Goal: Information Seeking & Learning: Learn about a topic

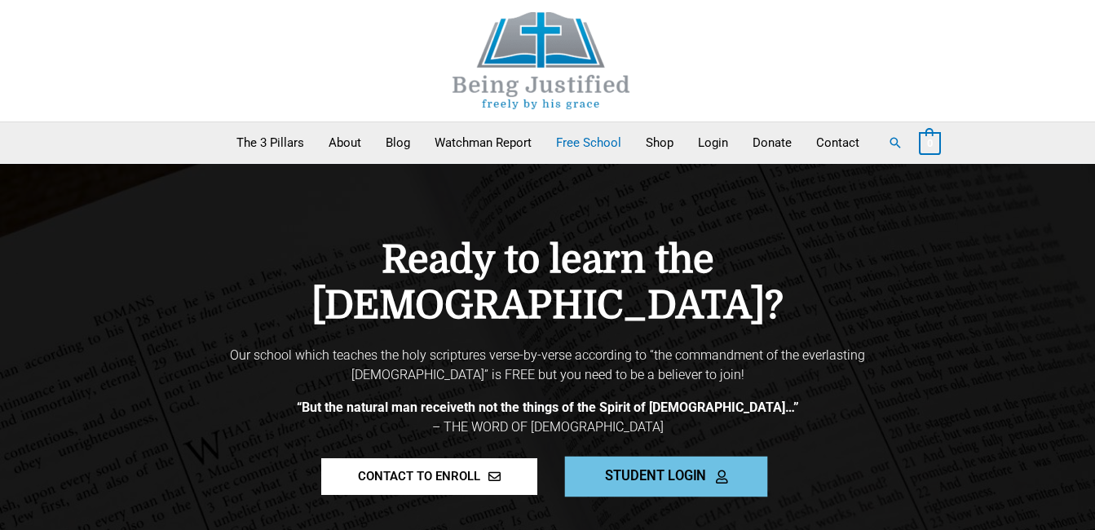
click at [695, 469] on span "STUDENT LOGIN" at bounding box center [655, 476] width 101 height 14
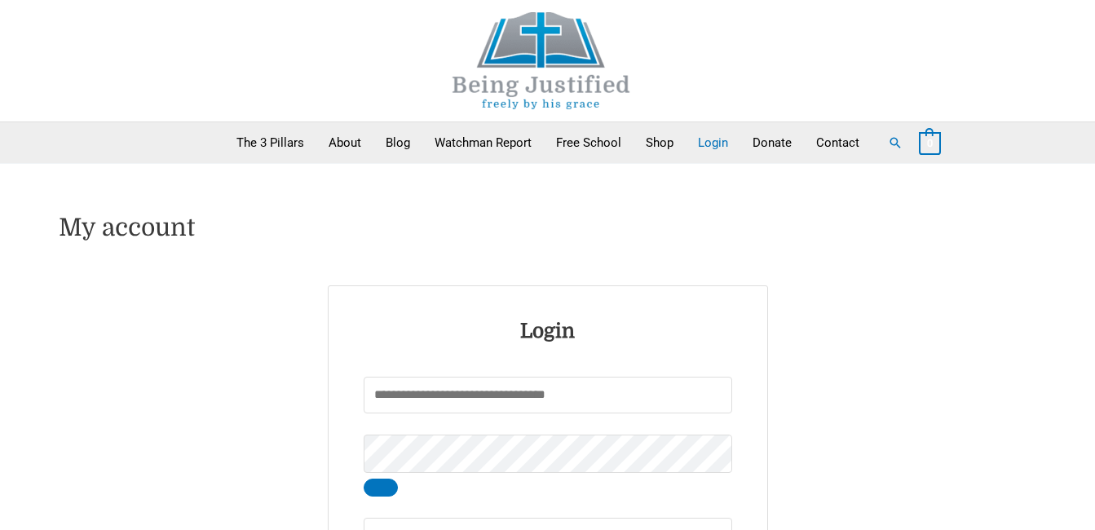
type input "******"
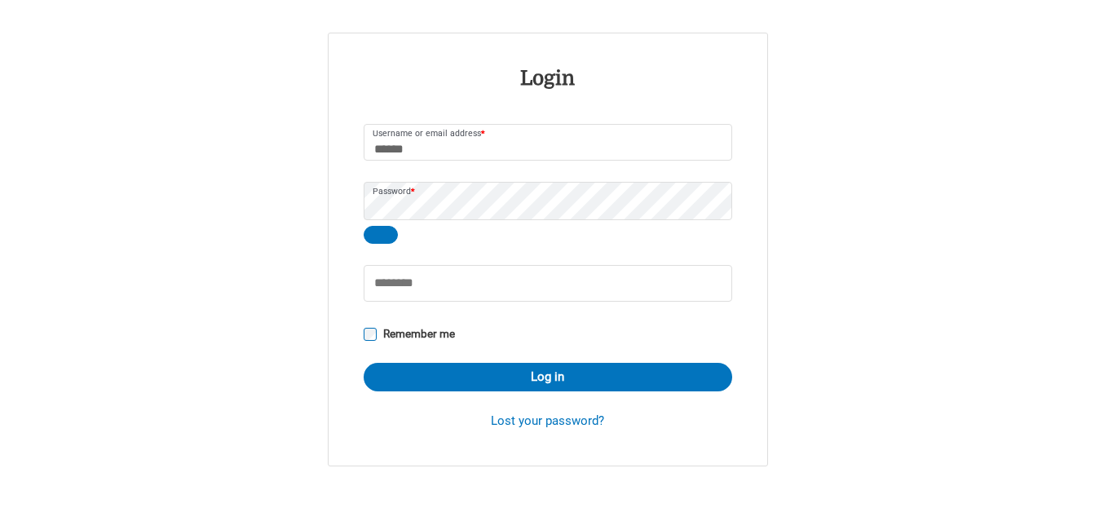
scroll to position [257, 0]
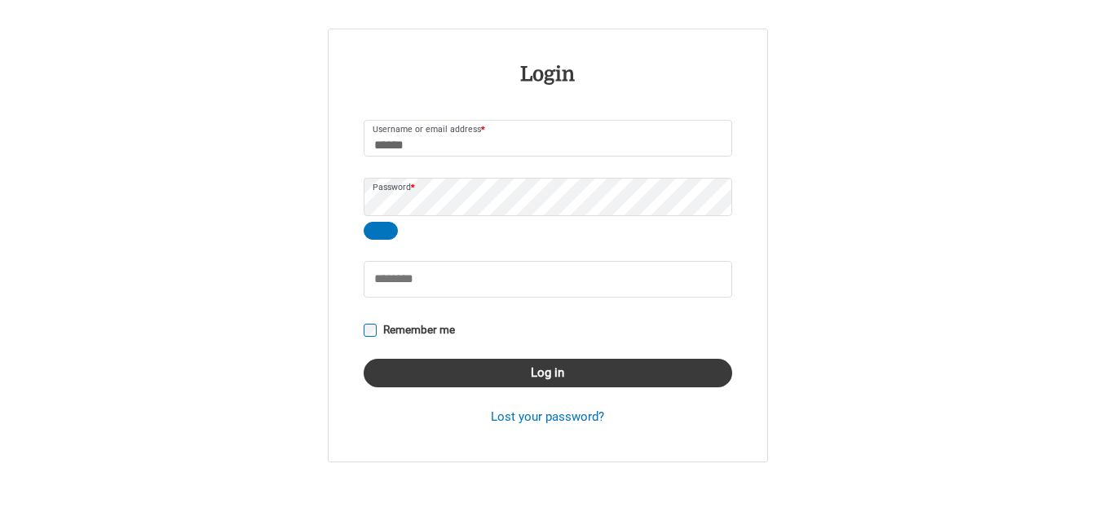
click at [619, 369] on button "Log in" at bounding box center [548, 373] width 368 height 29
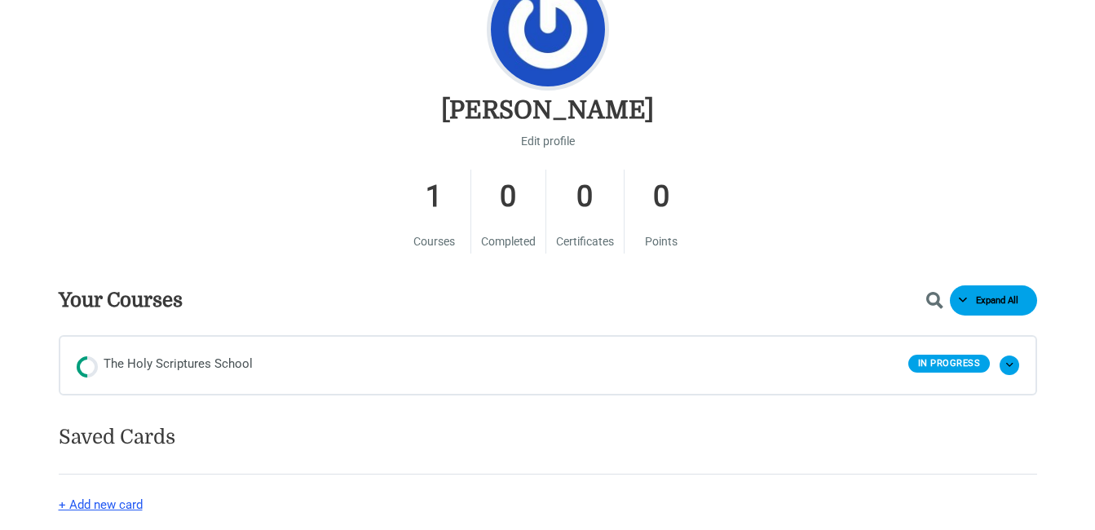
scroll to position [744, 0]
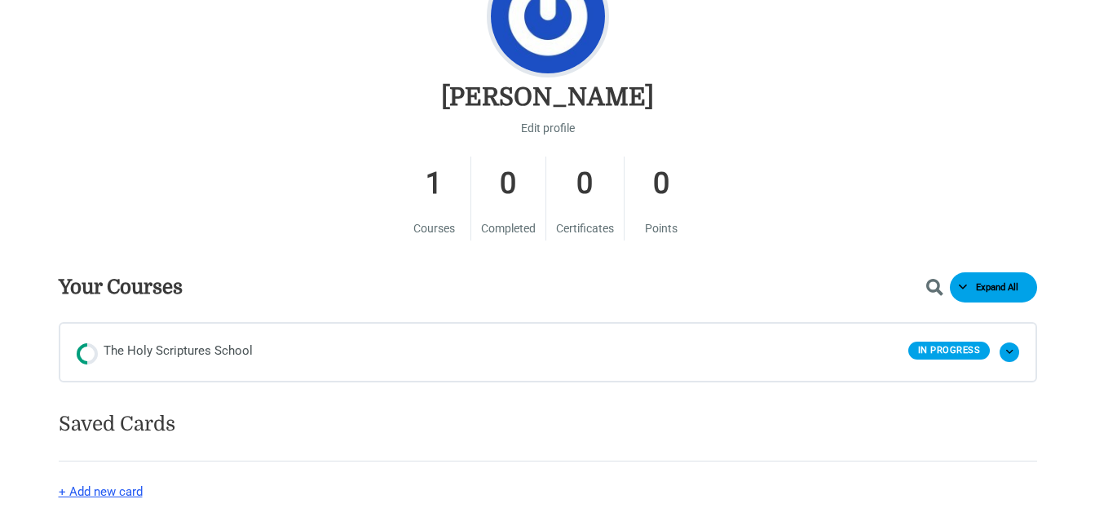
click at [960, 348] on div "In Progress" at bounding box center [949, 351] width 82 height 18
click at [160, 350] on span "The Holy Scriptures School" at bounding box center [178, 352] width 149 height 24
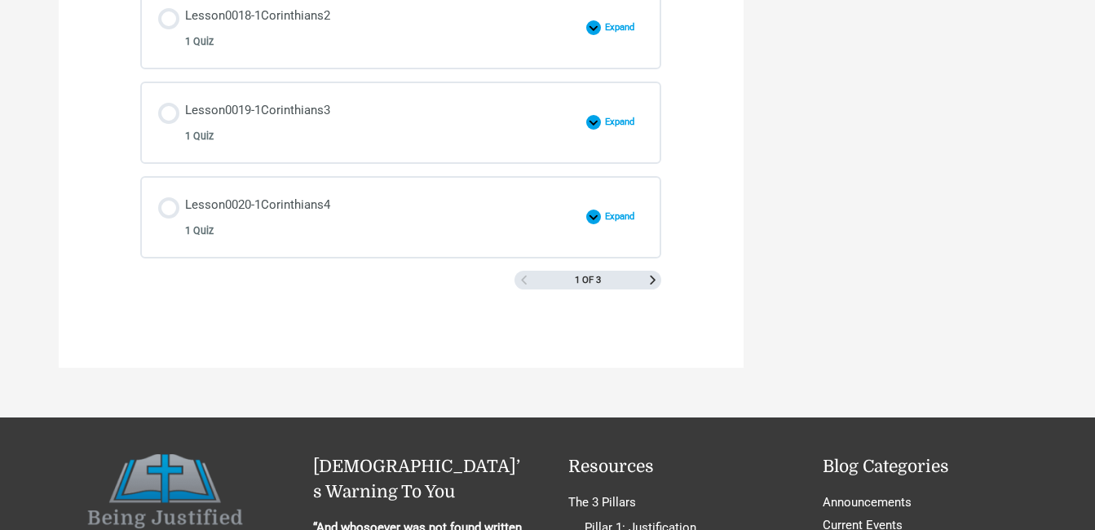
scroll to position [2544, 0]
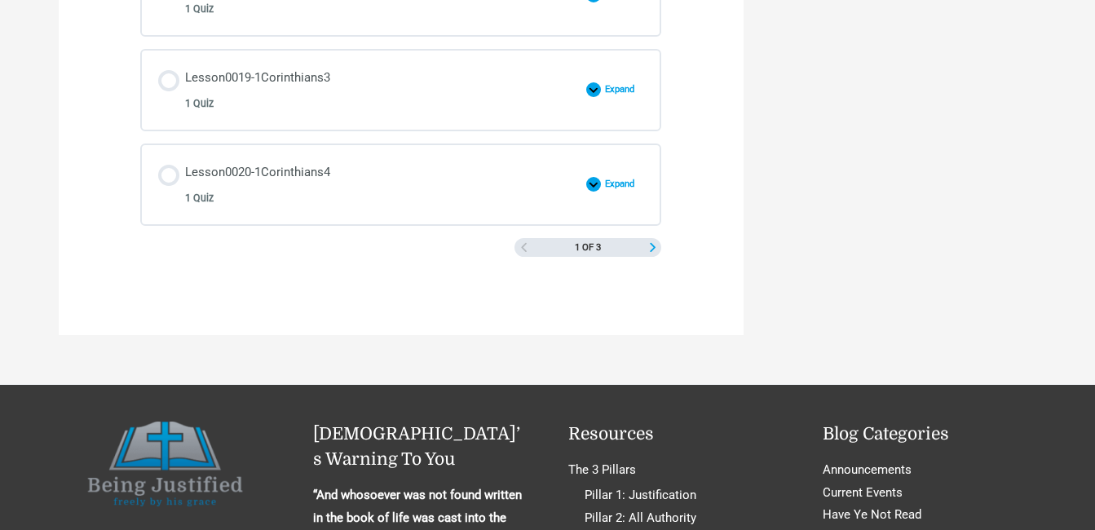
click at [650, 244] on span "Next Page" at bounding box center [652, 247] width 9 height 9
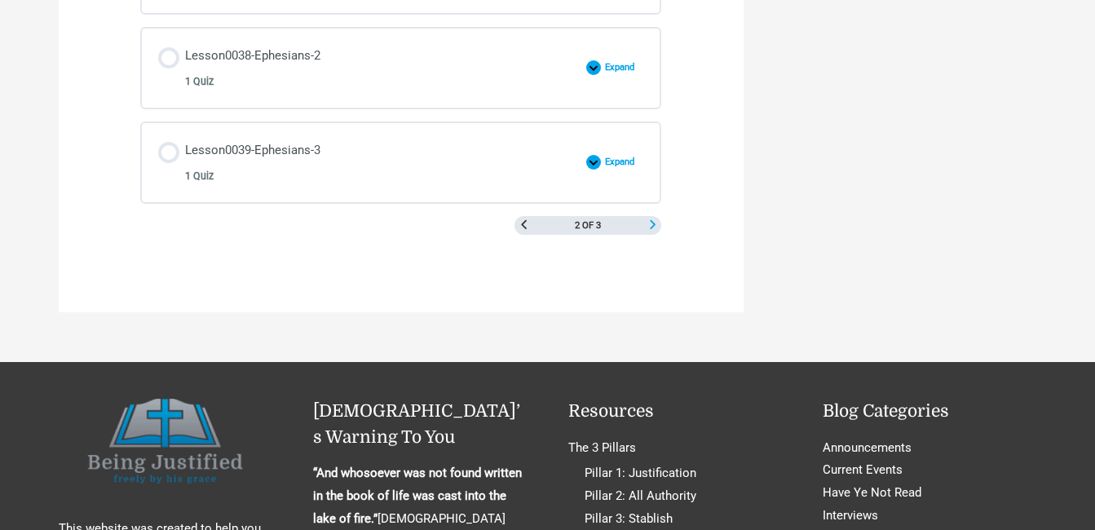
click at [652, 223] on span "Next Page" at bounding box center [652, 224] width 9 height 9
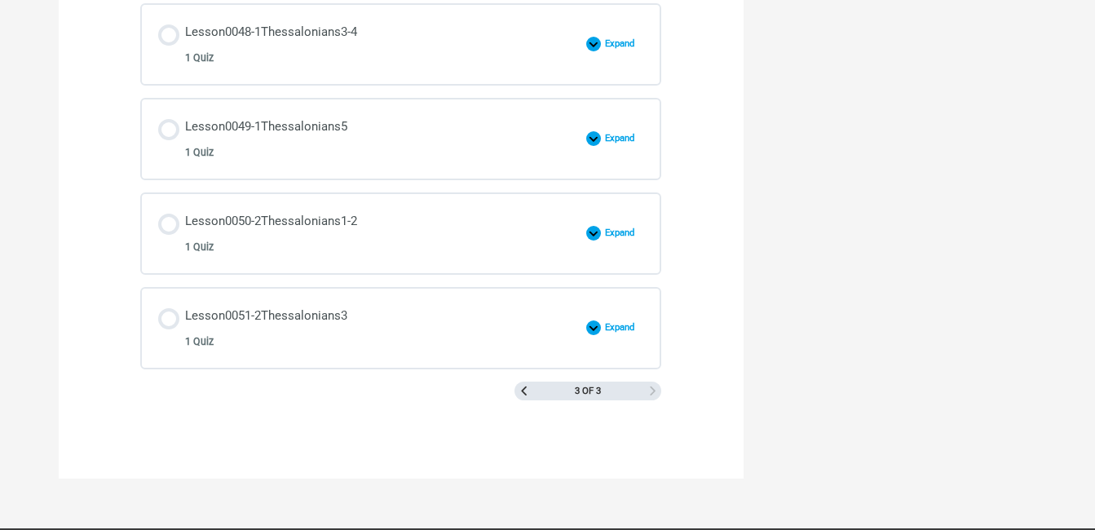
scroll to position [1649, 0]
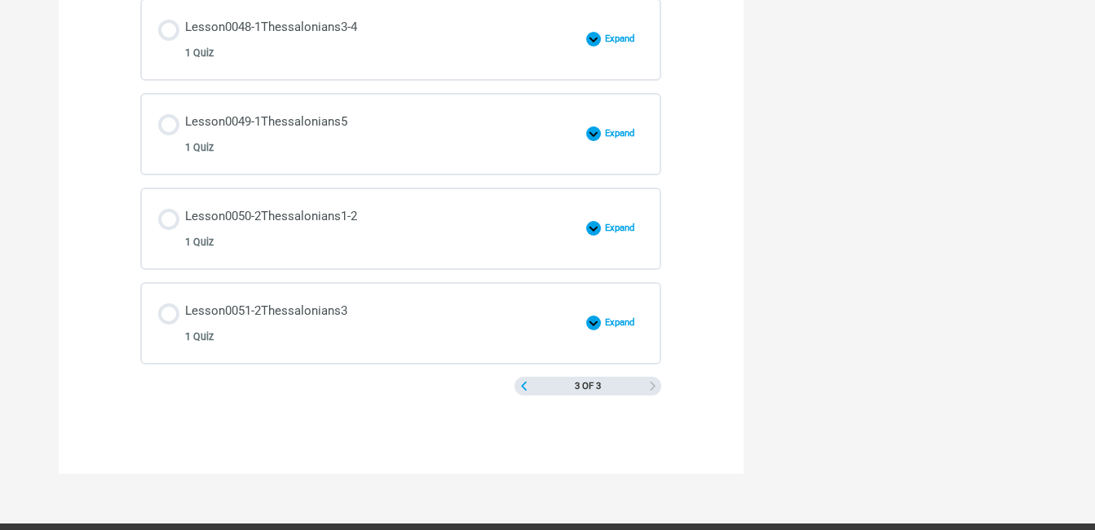
click at [525, 386] on span "Previous Page" at bounding box center [523, 385] width 9 height 9
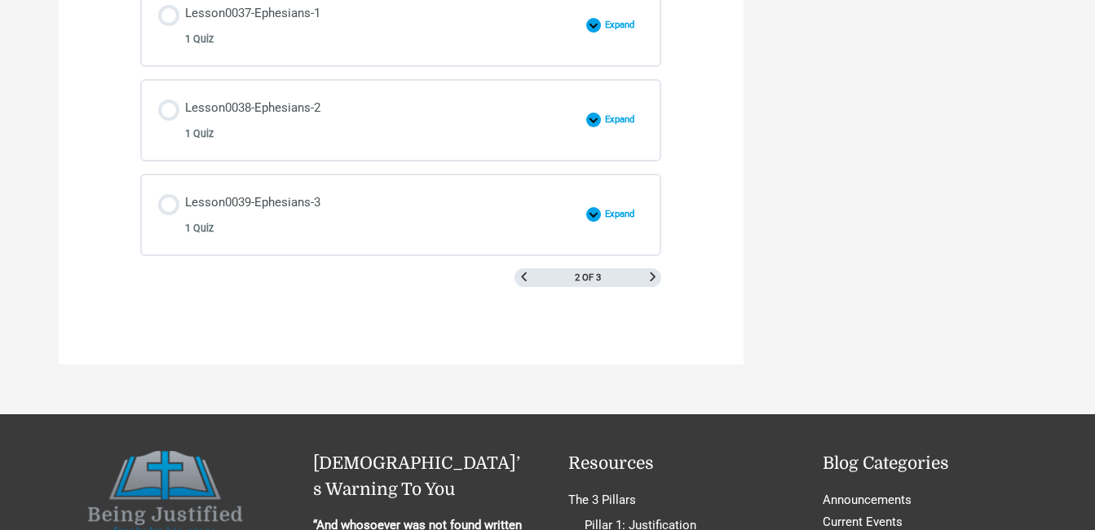
scroll to position [2497, 0]
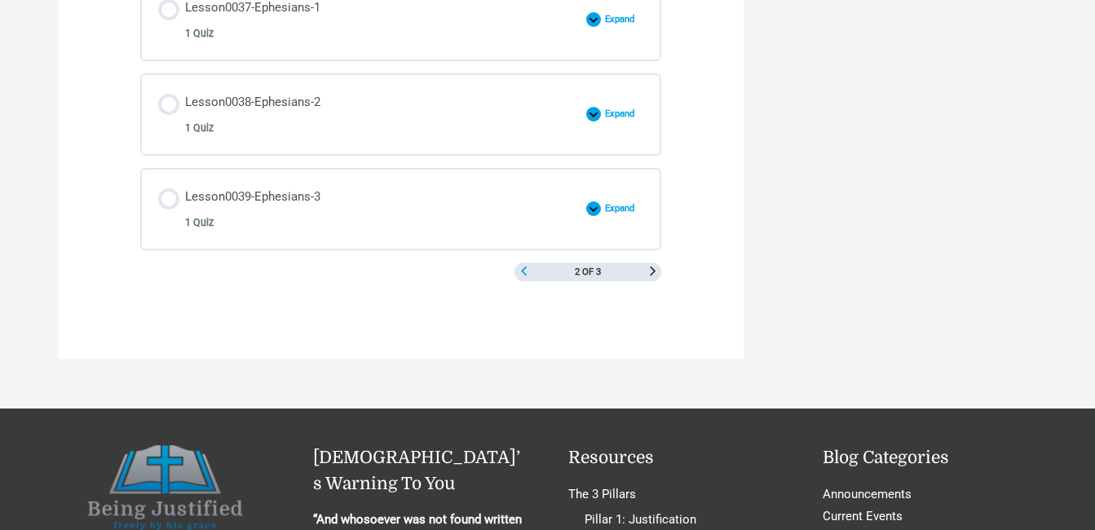
click at [526, 274] on span "Previous Page" at bounding box center [523, 271] width 9 height 9
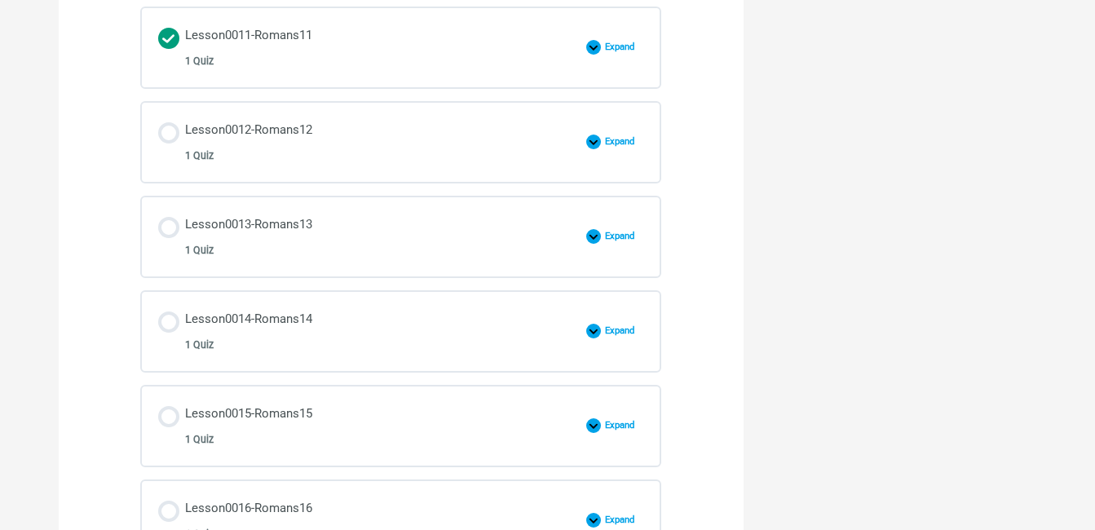
scroll to position [1824, 0]
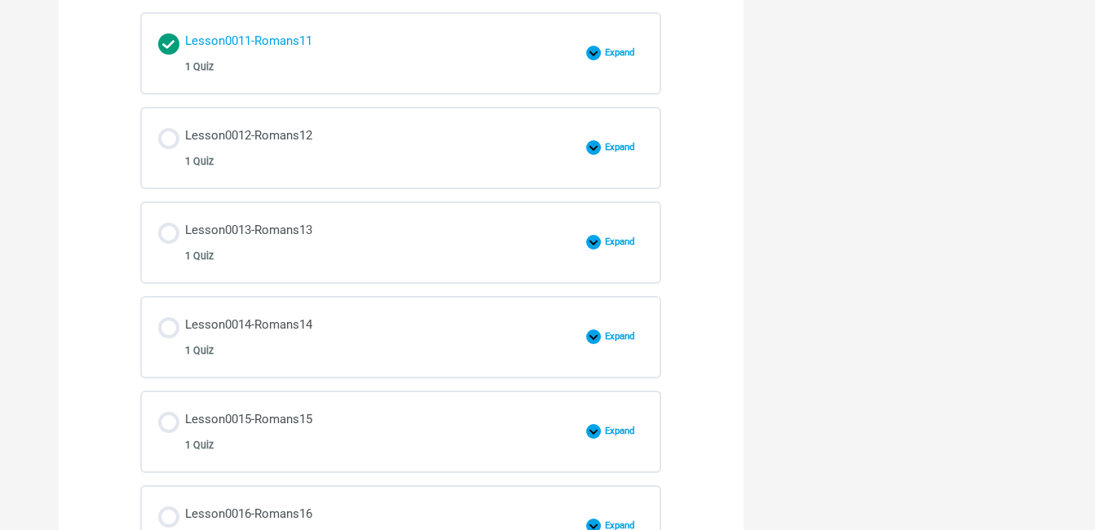
click at [284, 37] on div "Lesson0011-Romans11 1 Quiz" at bounding box center [248, 53] width 127 height 46
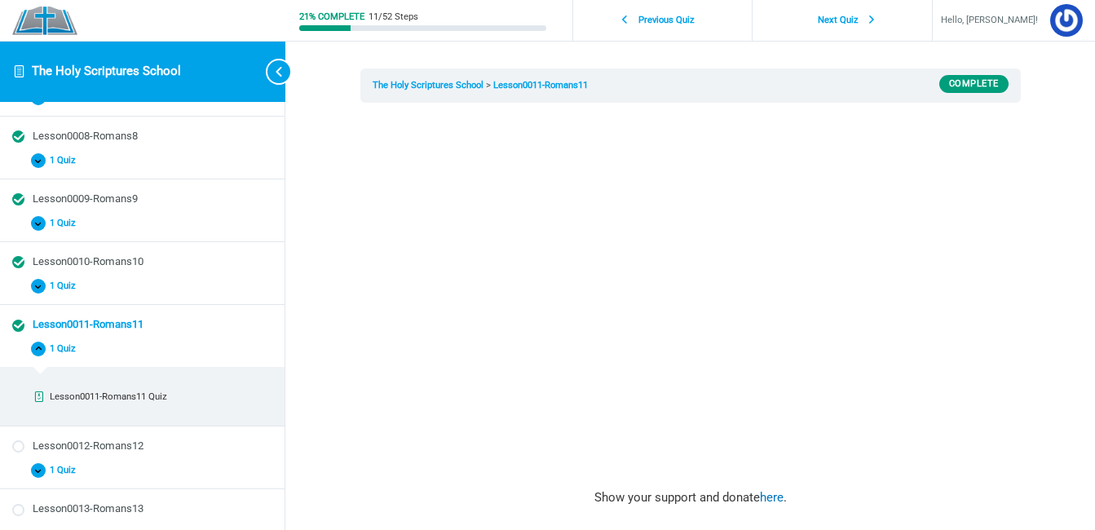
scroll to position [55, 0]
